Goal: Navigation & Orientation: Find specific page/section

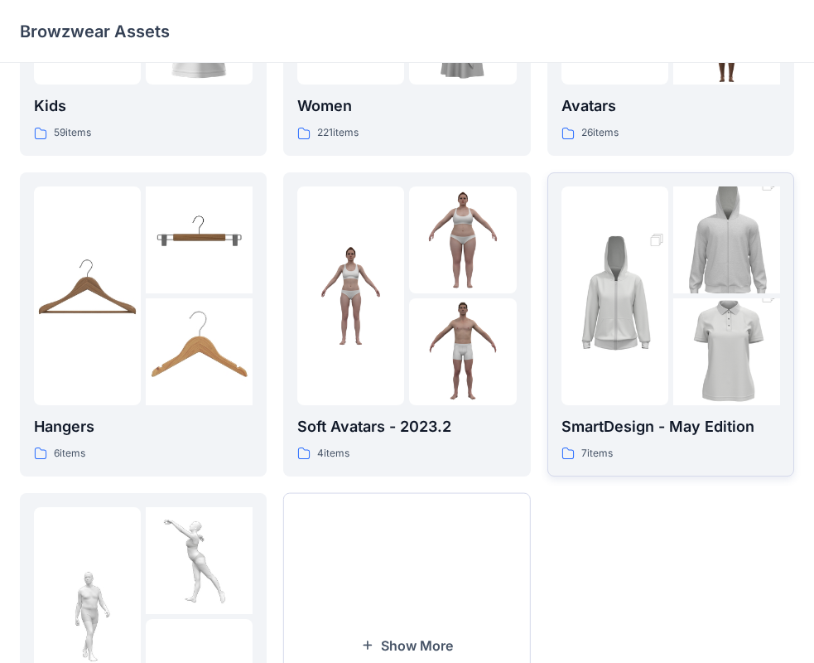
scroll to position [248, 0]
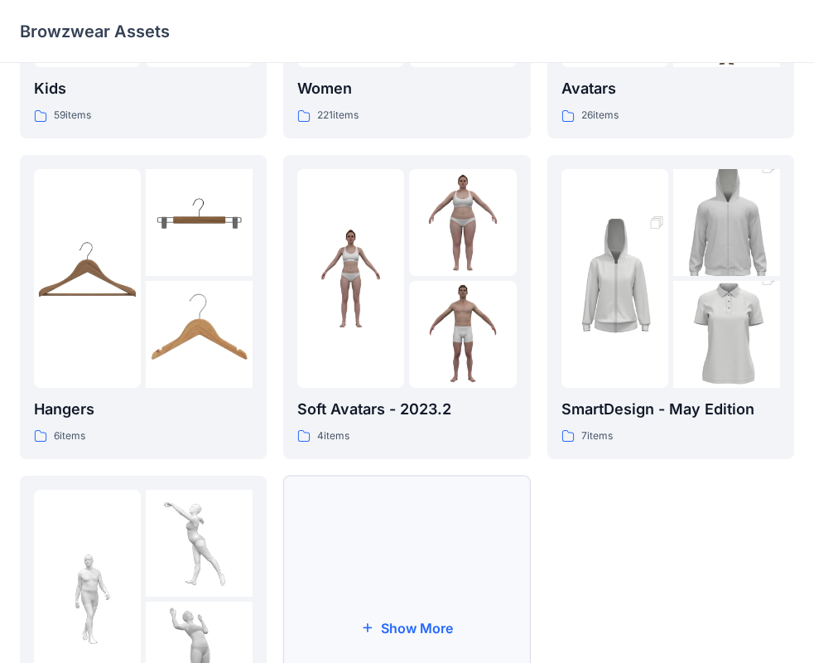
click at [440, 557] on button "Show More" at bounding box center [406, 627] width 247 height 304
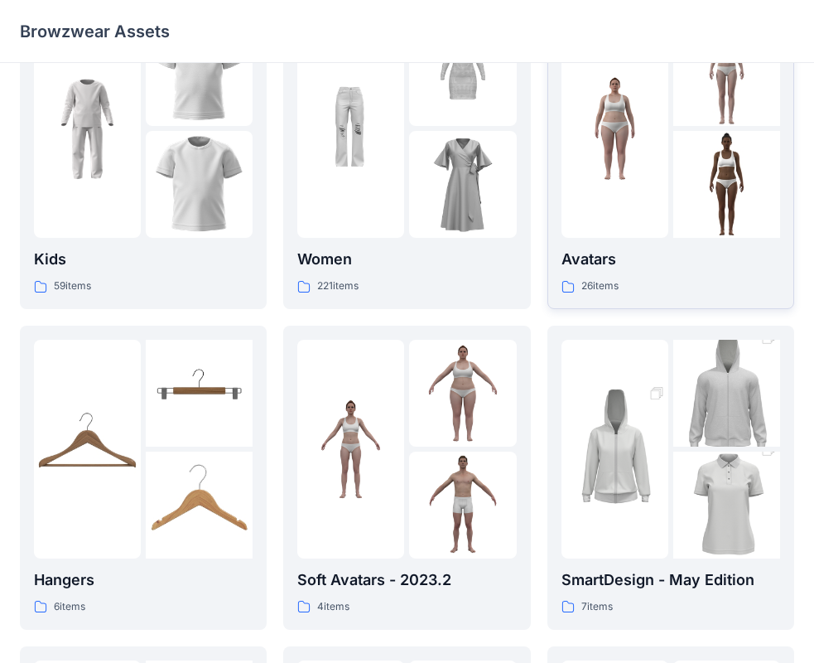
scroll to position [83, 0]
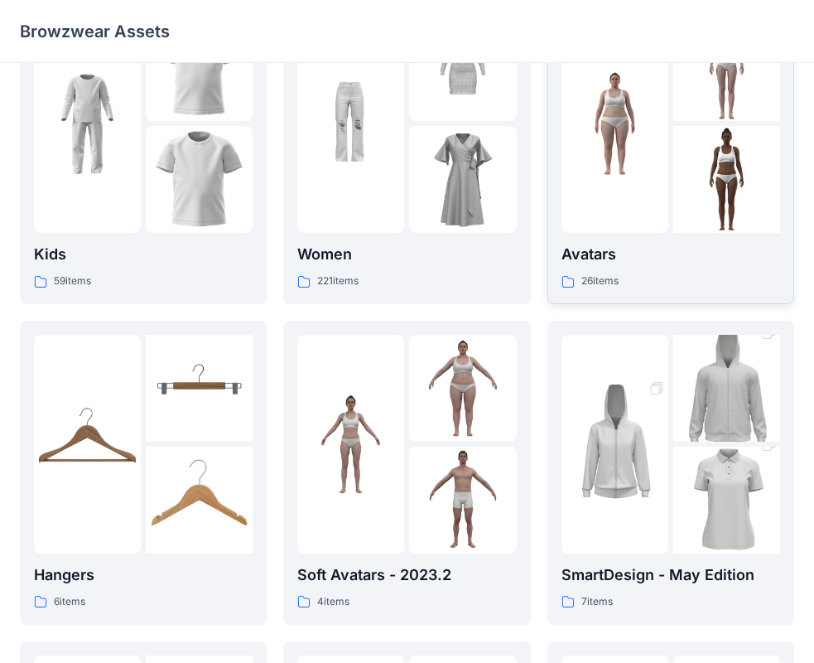
click at [660, 159] on img at bounding box center [614, 123] width 107 height 107
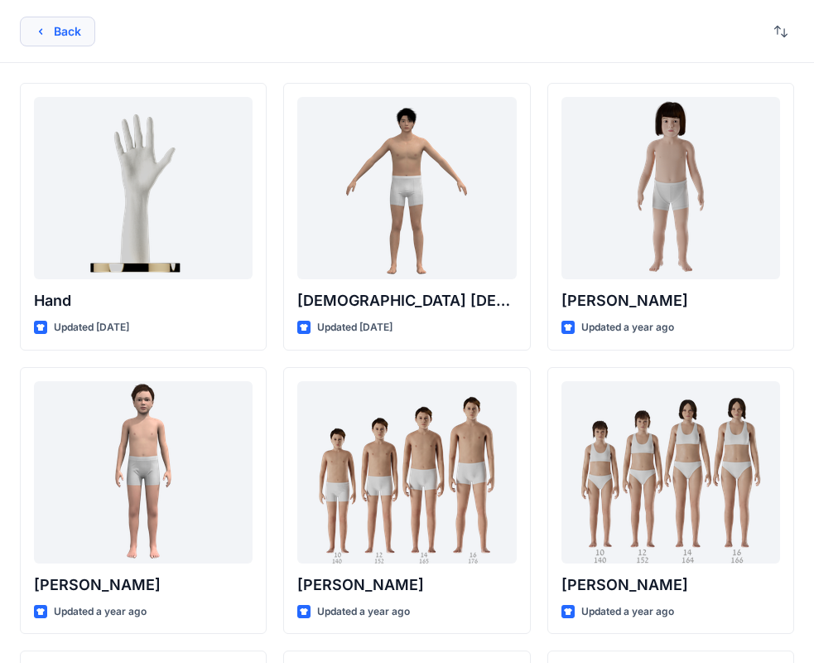
click at [74, 28] on button "Back" at bounding box center [57, 32] width 75 height 30
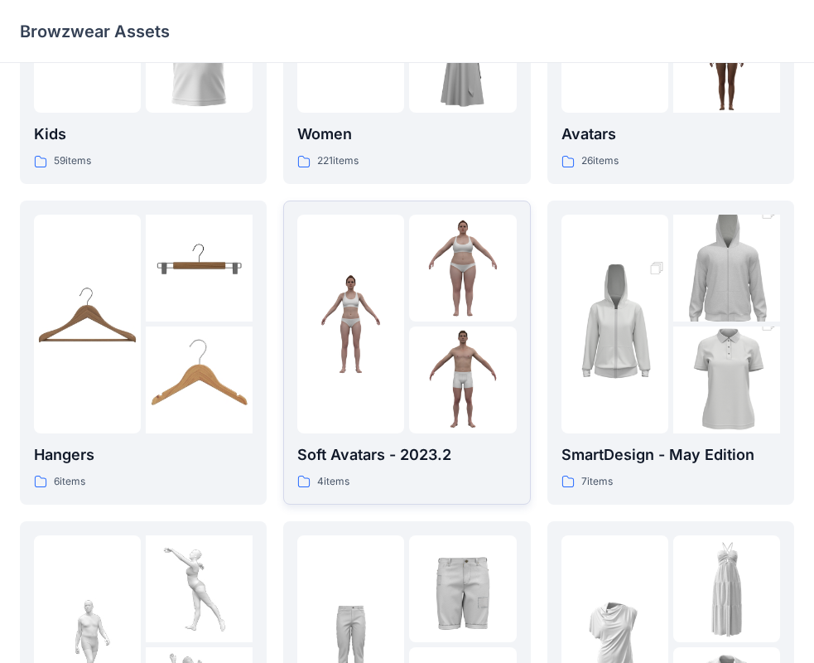
scroll to position [248, 0]
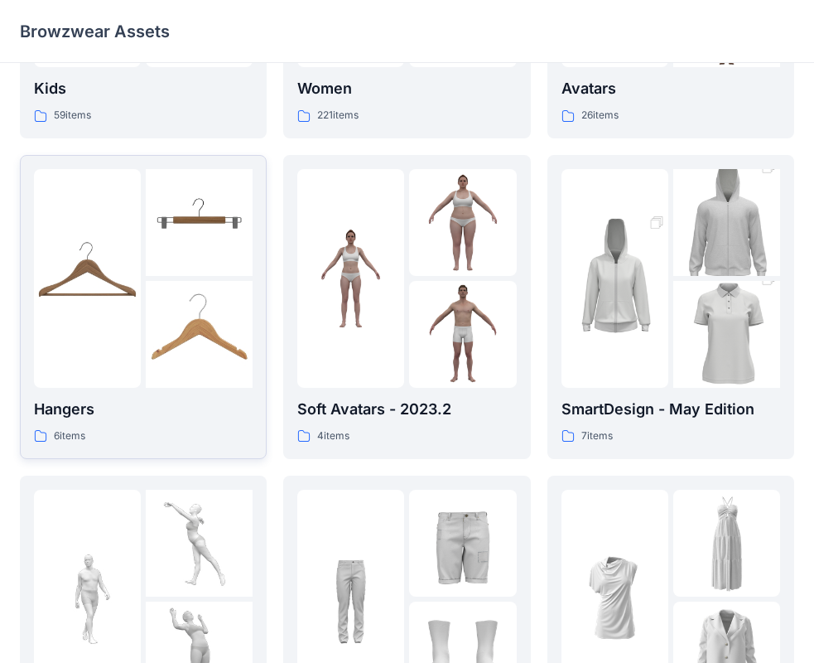
click at [182, 318] on img at bounding box center [199, 334] width 107 height 107
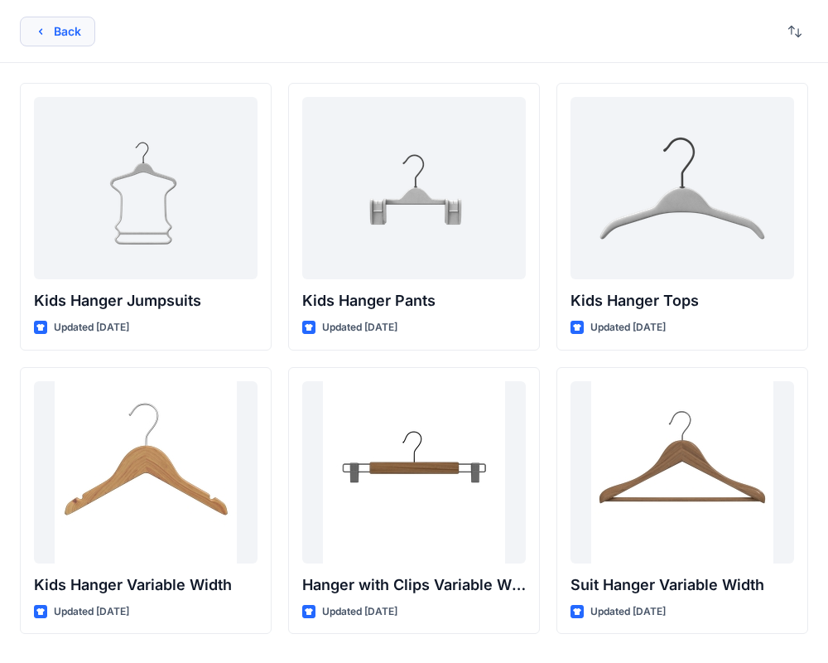
click at [77, 38] on button "Back" at bounding box center [57, 32] width 75 height 30
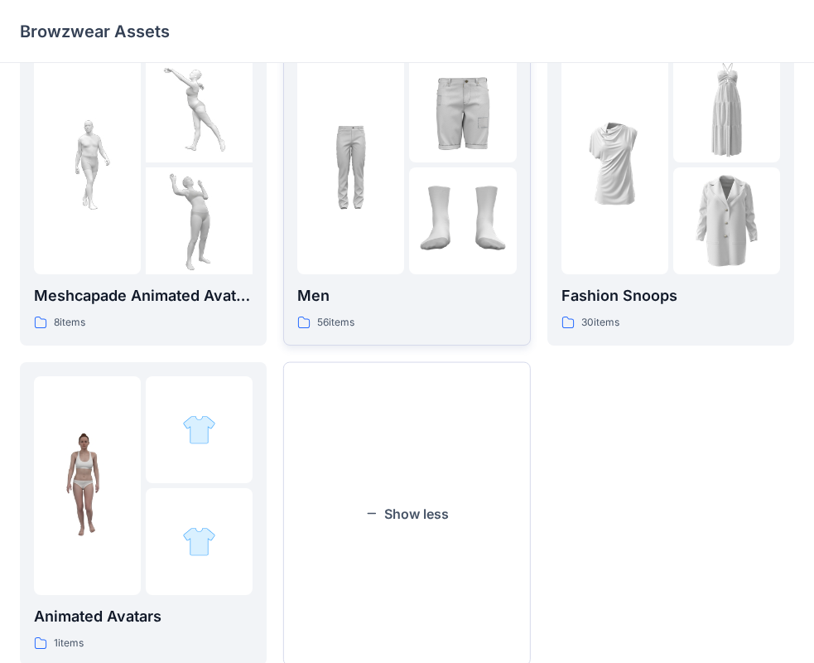
scroll to position [731, 0]
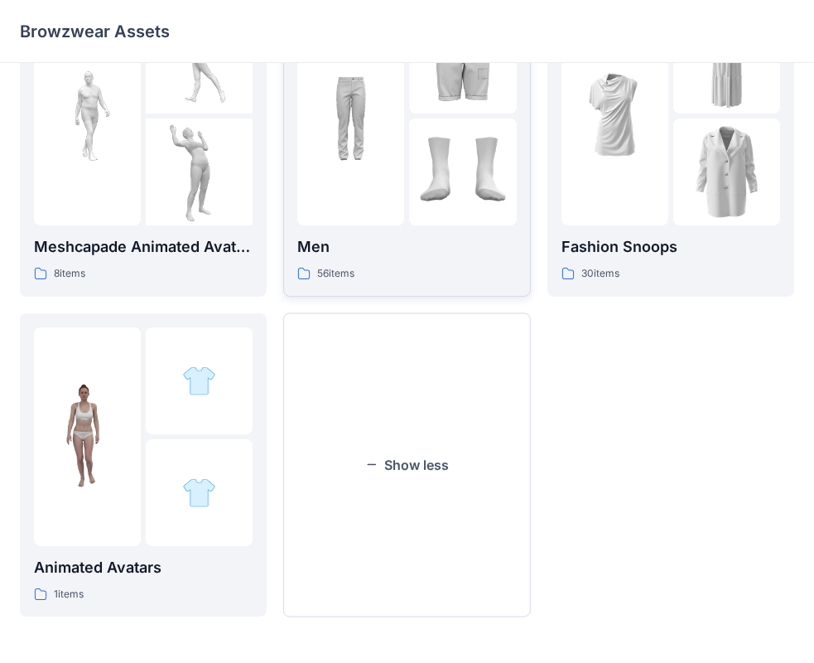
click at [347, 186] on div at bounding box center [350, 116] width 107 height 219
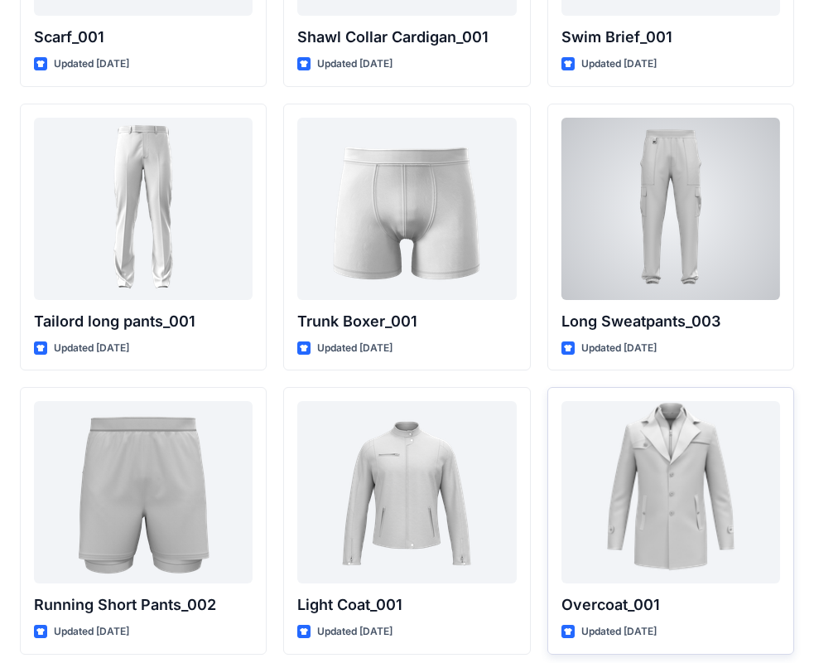
scroll to position [3964, 0]
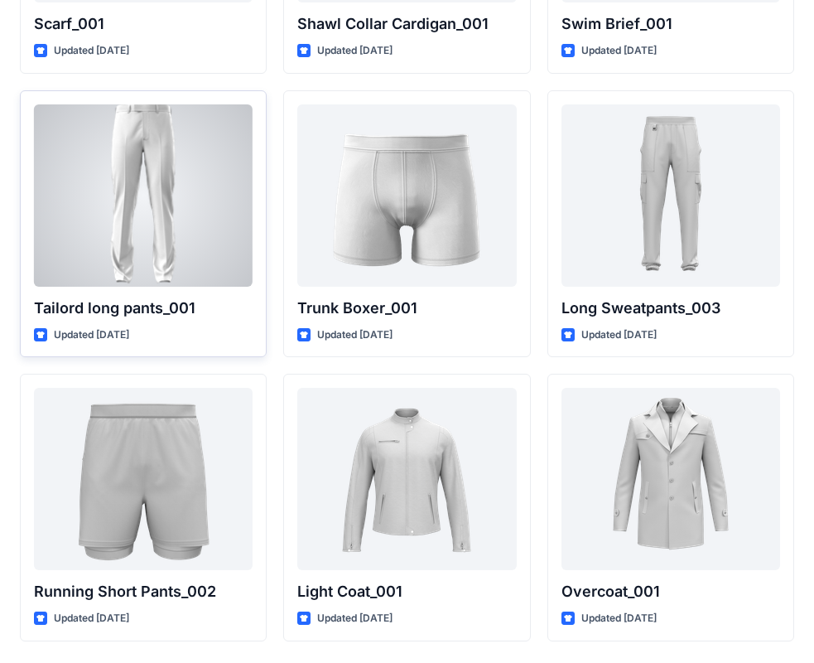
click at [205, 214] on div at bounding box center [143, 195] width 219 height 182
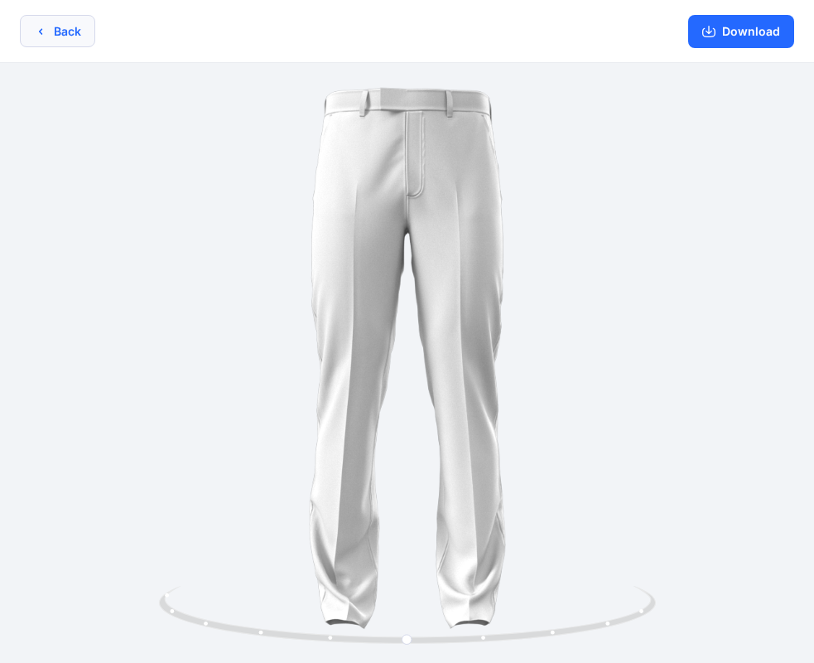
click at [68, 42] on button "Back" at bounding box center [57, 31] width 75 height 32
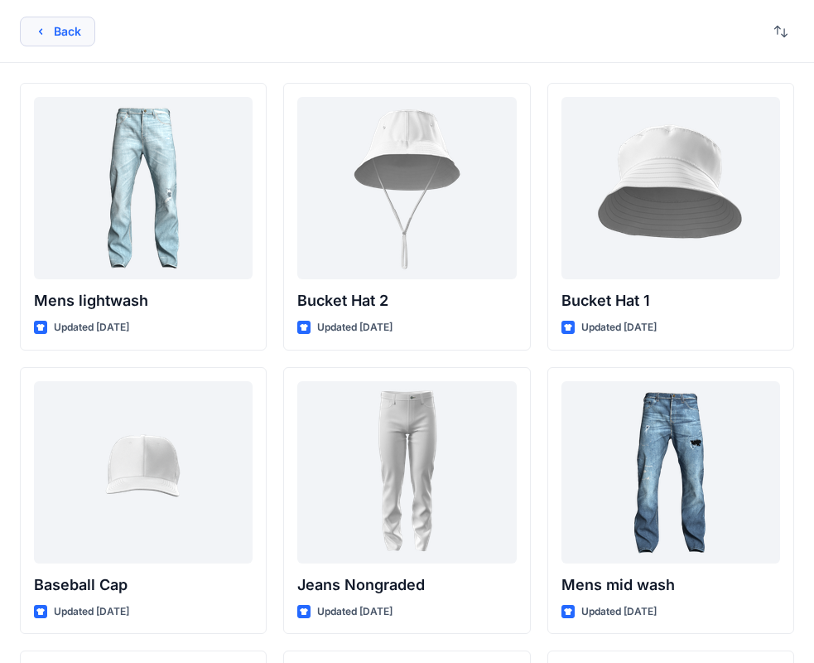
click at [46, 22] on button "Back" at bounding box center [57, 32] width 75 height 30
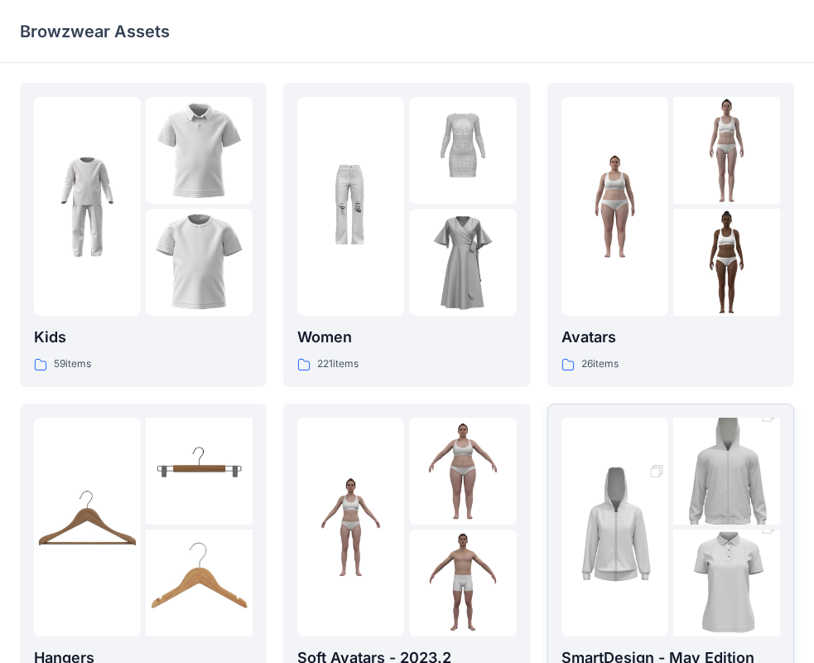
click at [670, 533] on div at bounding box center [670, 526] width 219 height 219
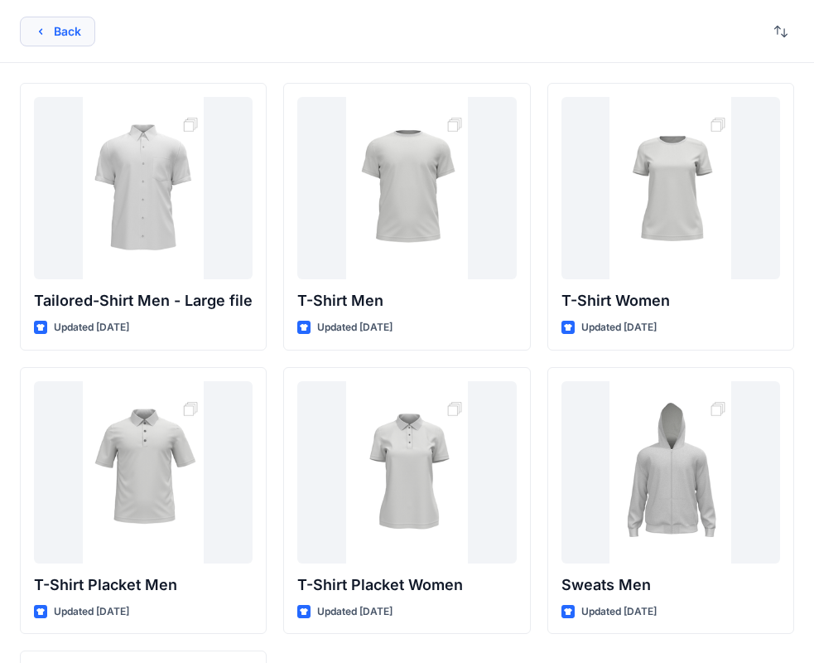
click at [83, 44] on button "Back" at bounding box center [57, 32] width 75 height 30
